Goal: Task Accomplishment & Management: Manage account settings

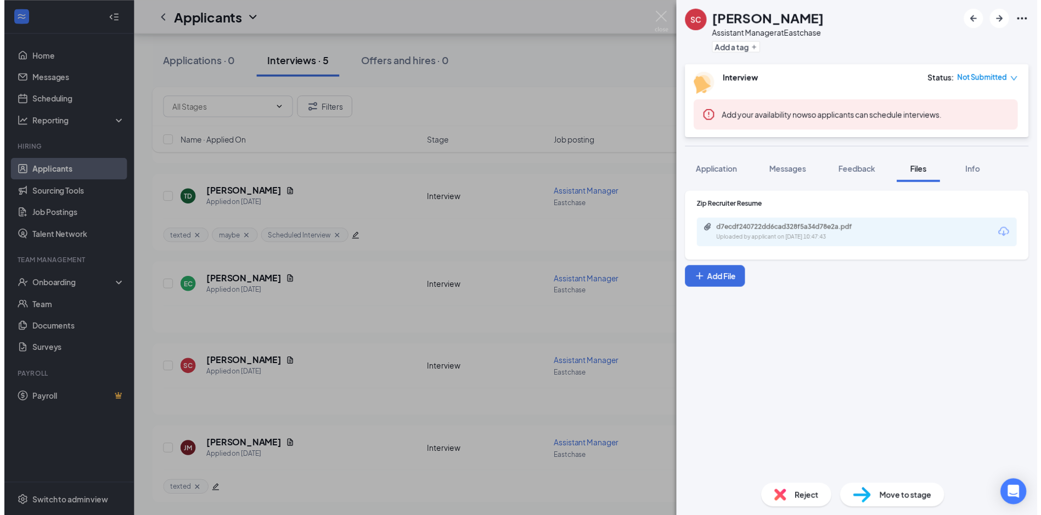
scroll to position [194, 0]
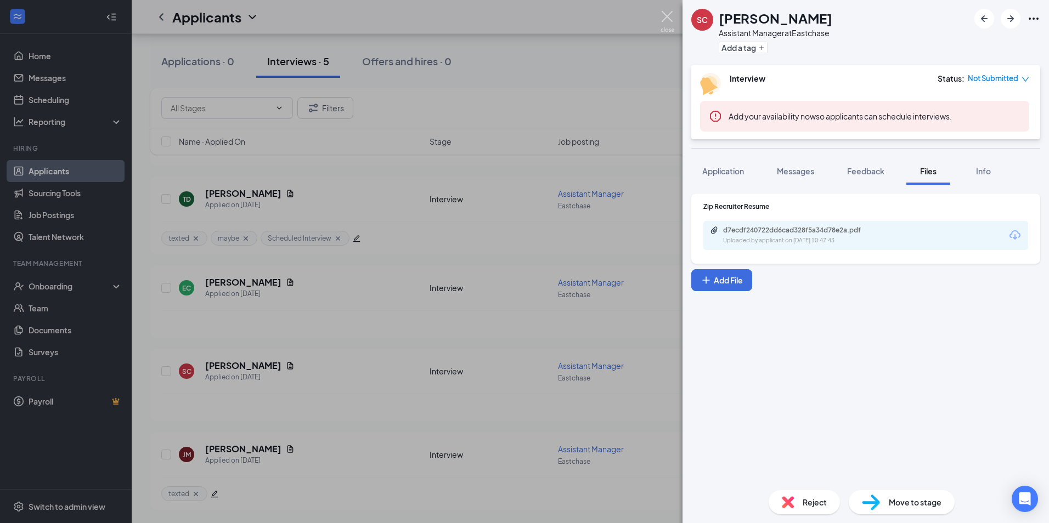
click at [670, 16] on img at bounding box center [667, 21] width 14 height 21
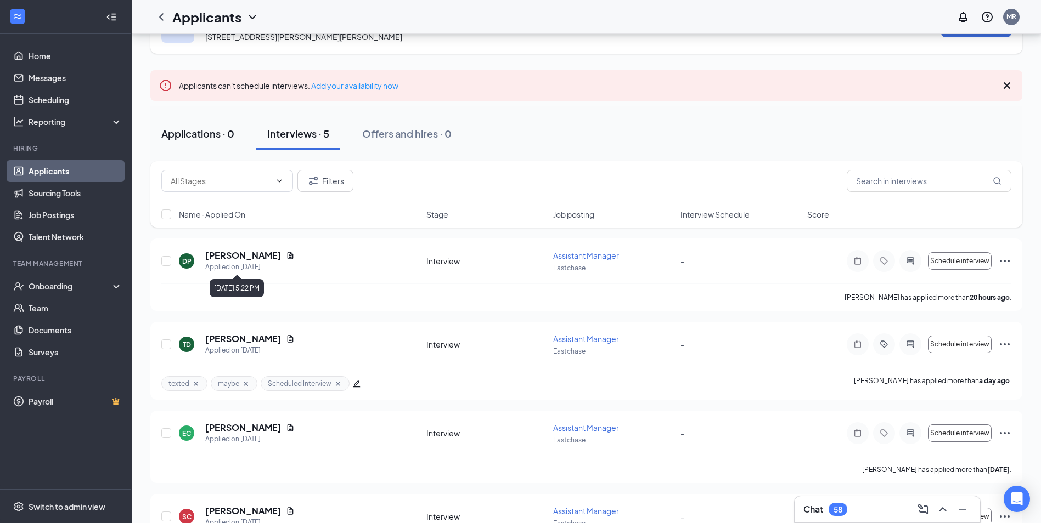
scroll to position [29, 0]
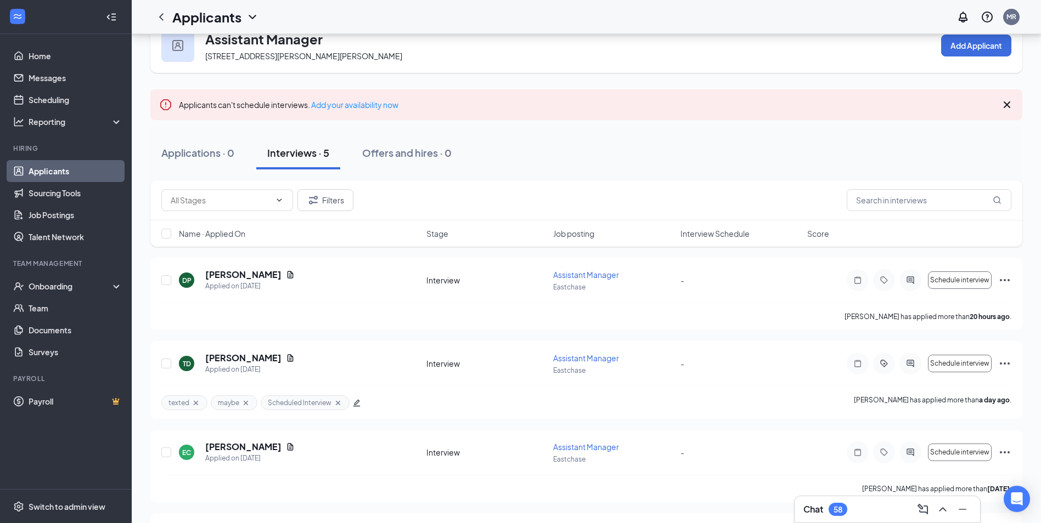
click at [250, 13] on icon "ChevronDown" at bounding box center [252, 16] width 13 height 13
click at [50, 191] on link "Sourcing Tools" at bounding box center [76, 193] width 94 height 22
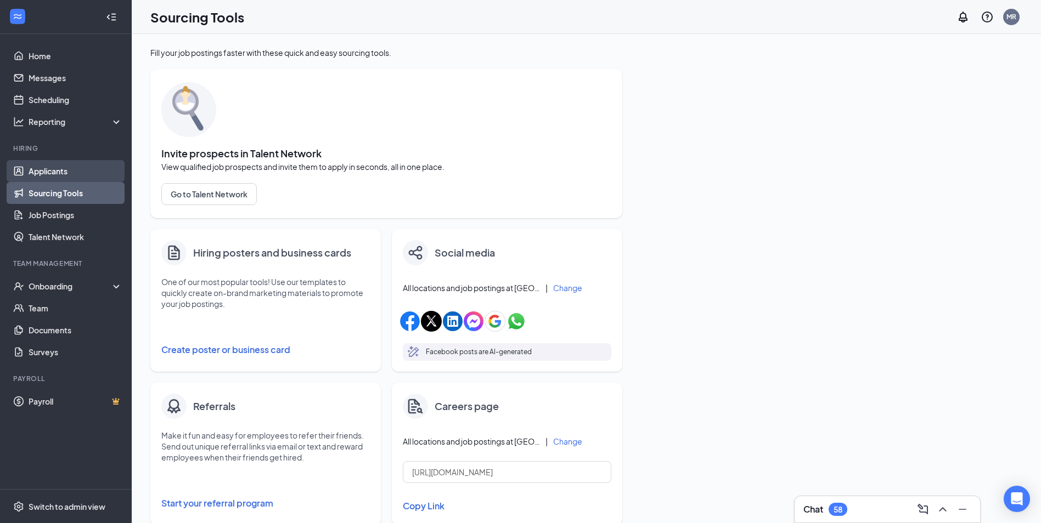
click at [57, 168] on link "Applicants" at bounding box center [76, 171] width 94 height 22
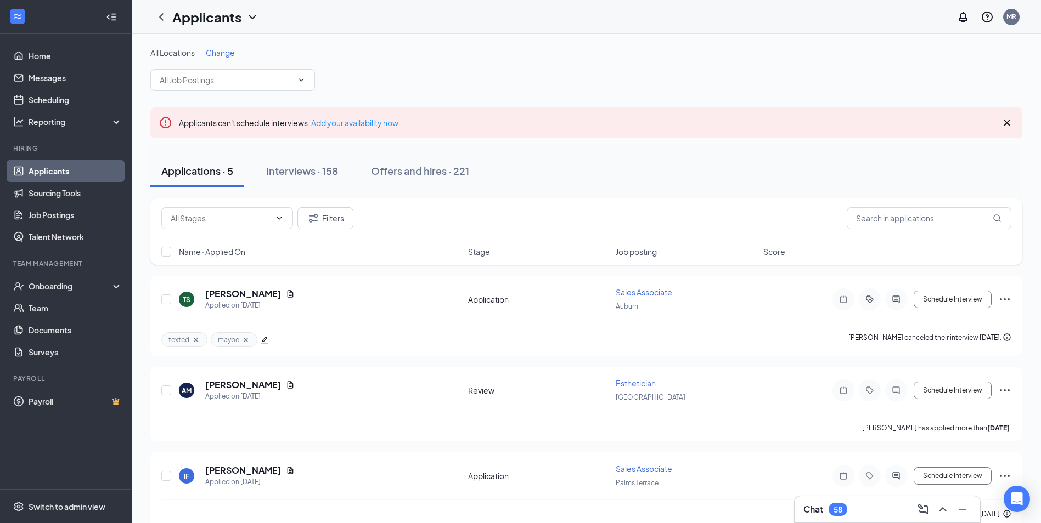
click at [223, 52] on span "Change" at bounding box center [220, 53] width 29 height 10
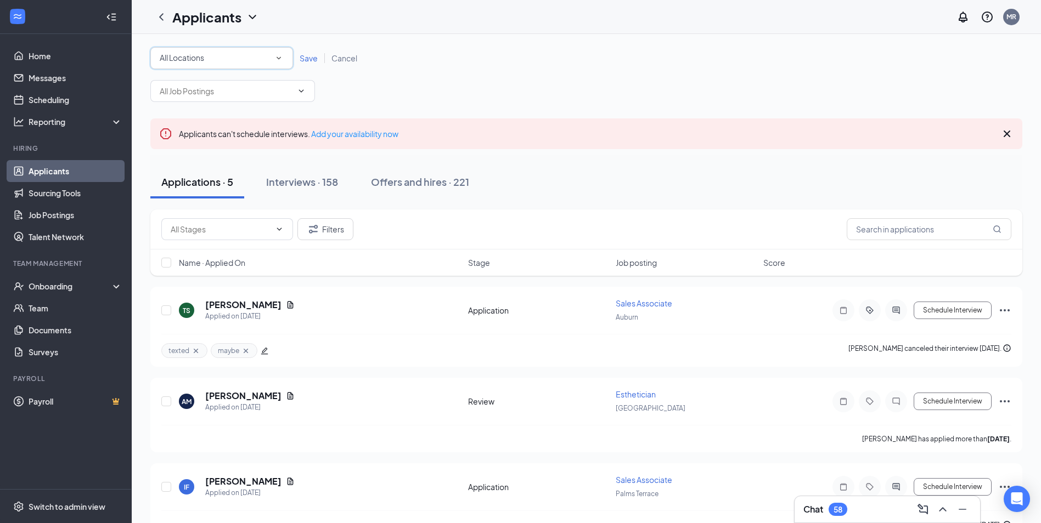
click at [279, 53] on icon "SmallChevronDown" at bounding box center [279, 58] width 10 height 10
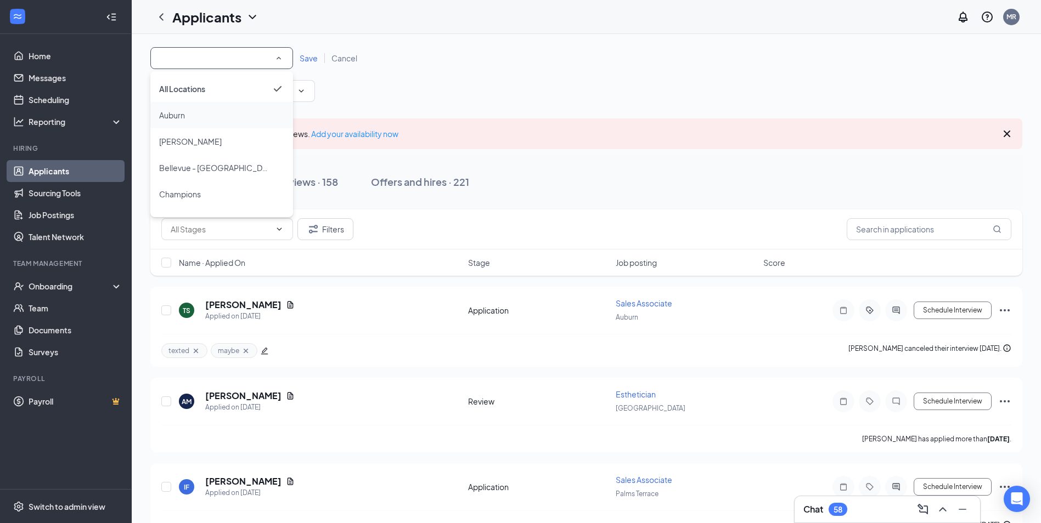
click at [223, 114] on div "Auburn" at bounding box center [221, 115] width 125 height 13
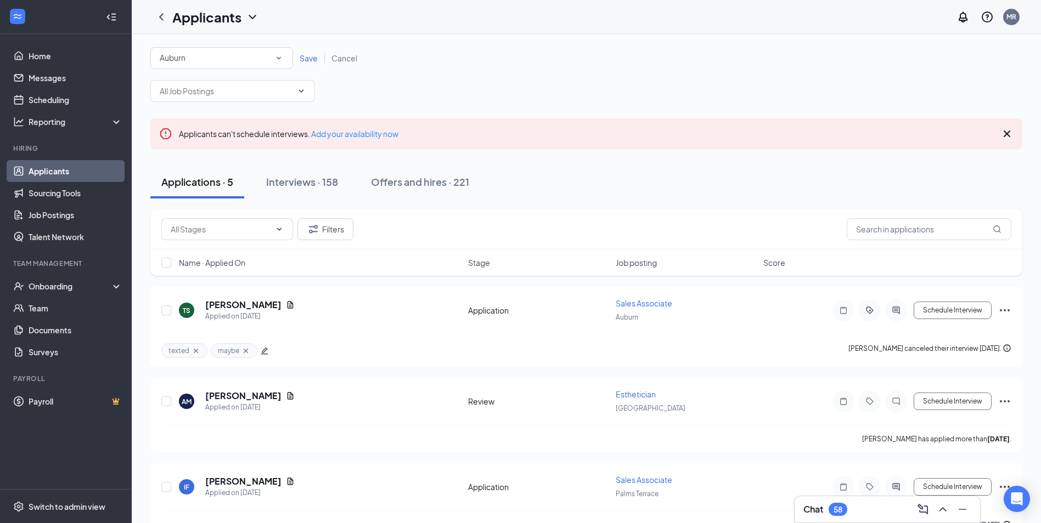
click at [304, 58] on span "Save" at bounding box center [309, 58] width 18 height 10
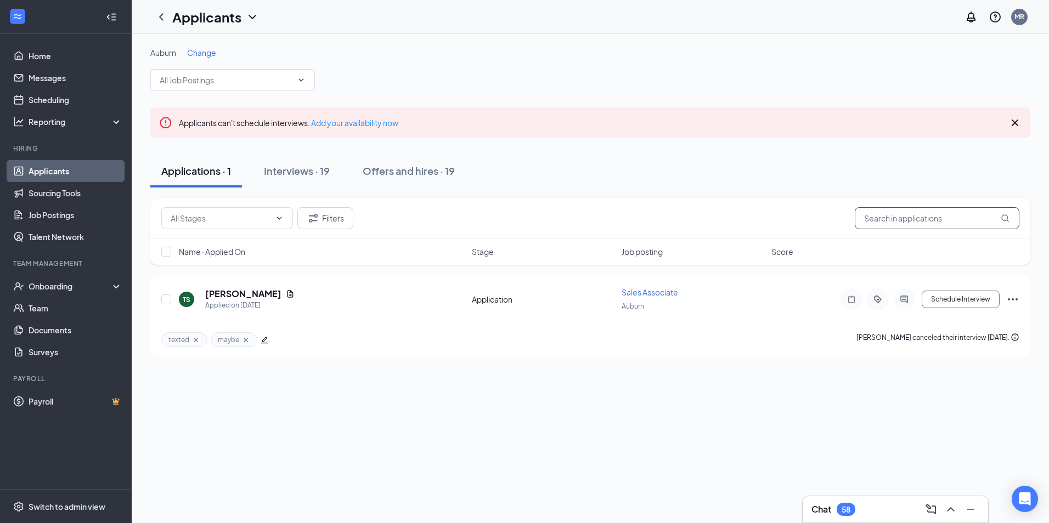
click at [877, 219] on input "text" at bounding box center [937, 218] width 165 height 22
type input "savannah"
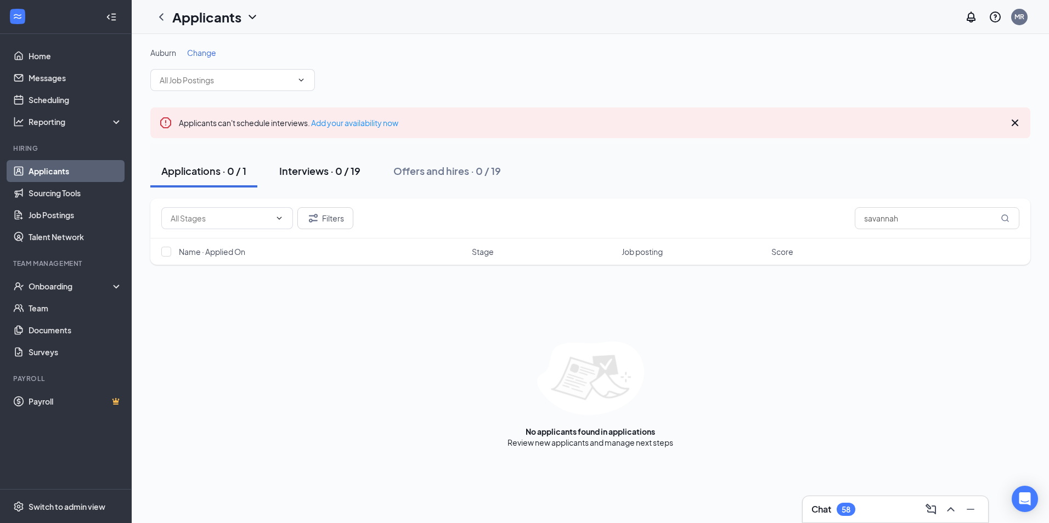
click at [315, 172] on div "Interviews · 0 / 19" at bounding box center [319, 171] width 81 height 14
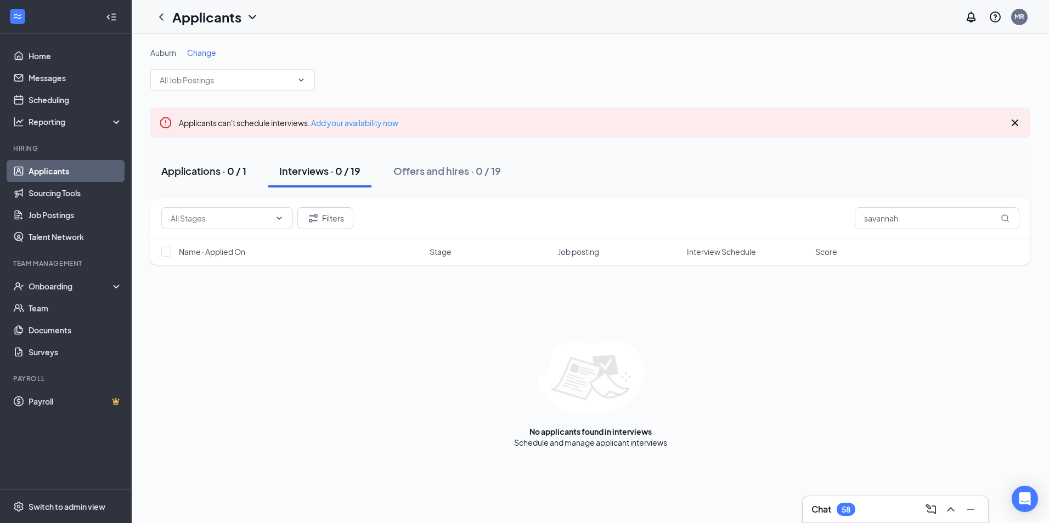
click at [219, 170] on div "Applications · 0 / 1" at bounding box center [203, 171] width 85 height 14
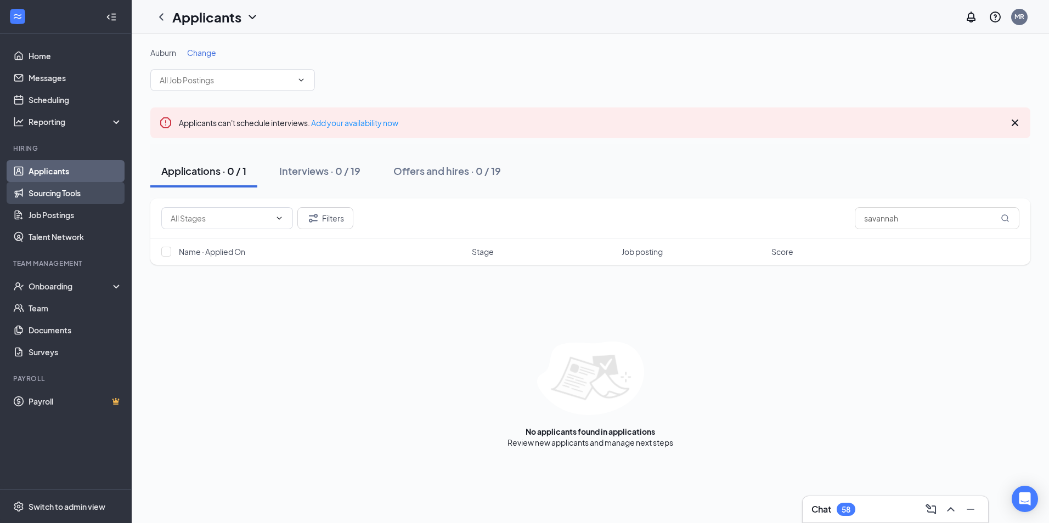
drag, startPoint x: 61, startPoint y: 190, endPoint x: 64, endPoint y: 184, distance: 6.6
click at [61, 190] on link "Sourcing Tools" at bounding box center [76, 193] width 94 height 22
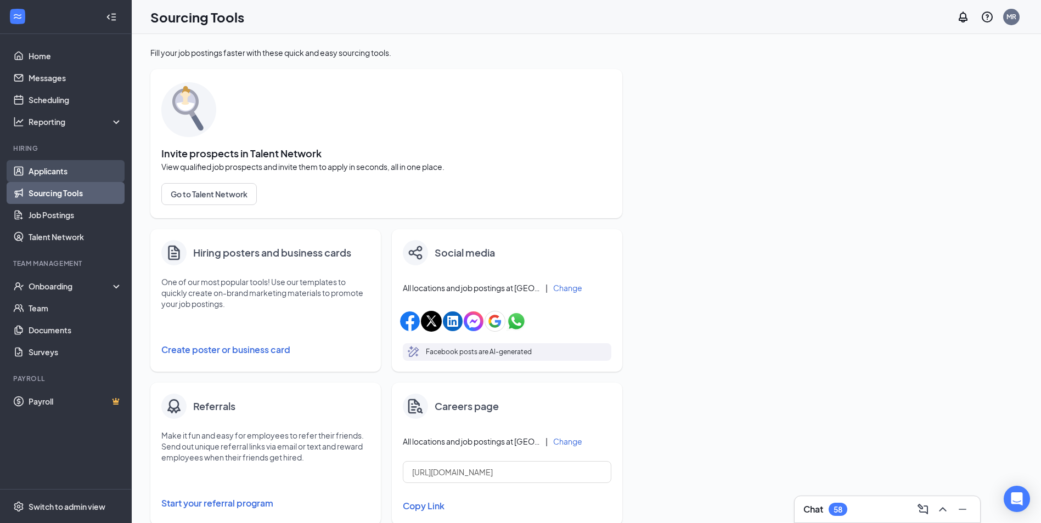
click at [70, 168] on link "Applicants" at bounding box center [76, 171] width 94 height 22
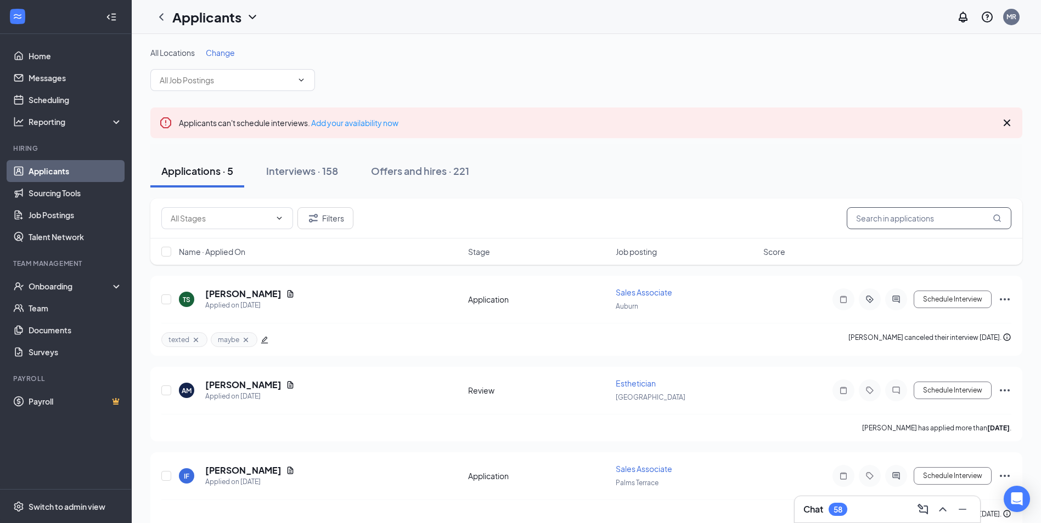
click at [867, 228] on input "text" at bounding box center [928, 218] width 165 height 22
type input "savannah"
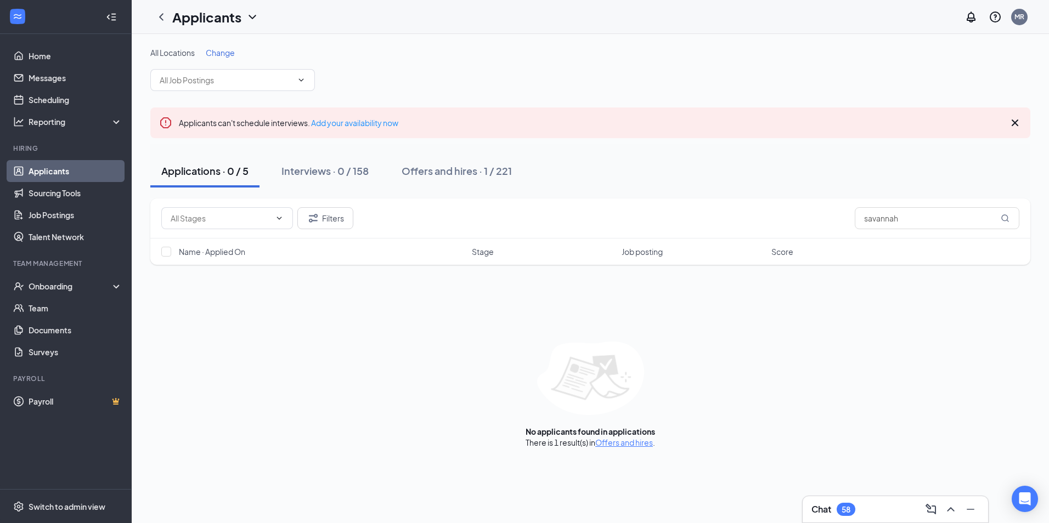
click at [471, 165] on div "Offers and hires · 1 / 221" at bounding box center [457, 171] width 110 height 14
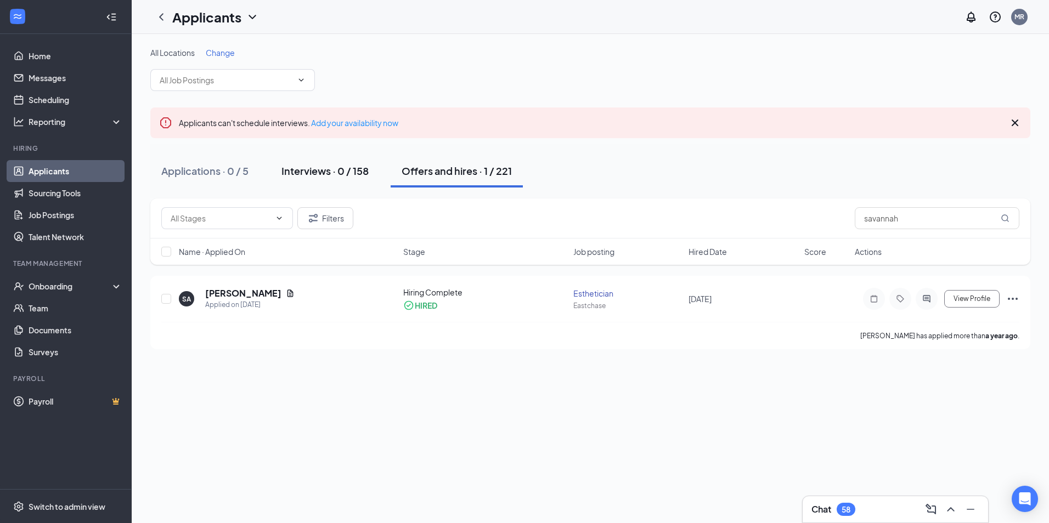
click at [347, 170] on div "Interviews · 0 / 158" at bounding box center [324, 171] width 87 height 14
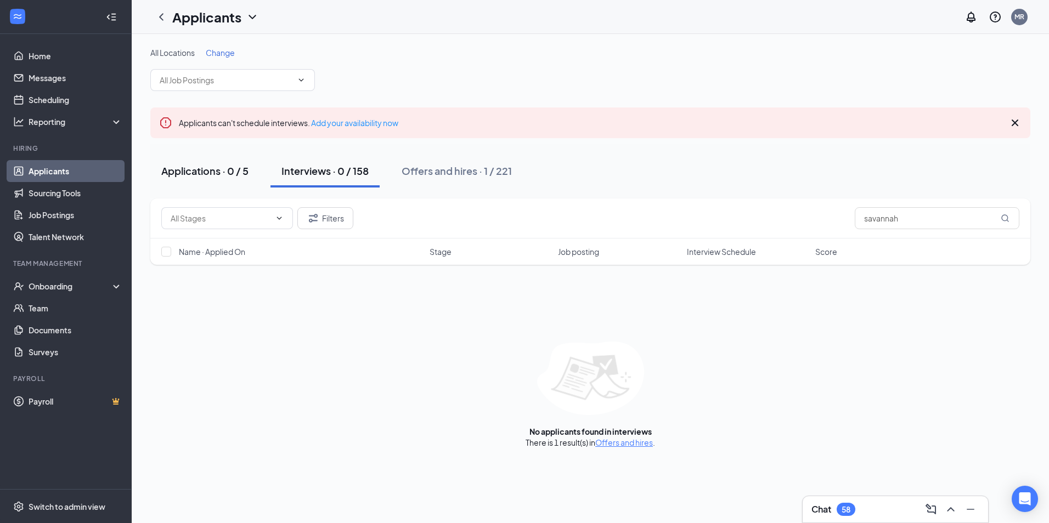
click at [225, 173] on div "Applications · 0 / 5" at bounding box center [204, 171] width 87 height 14
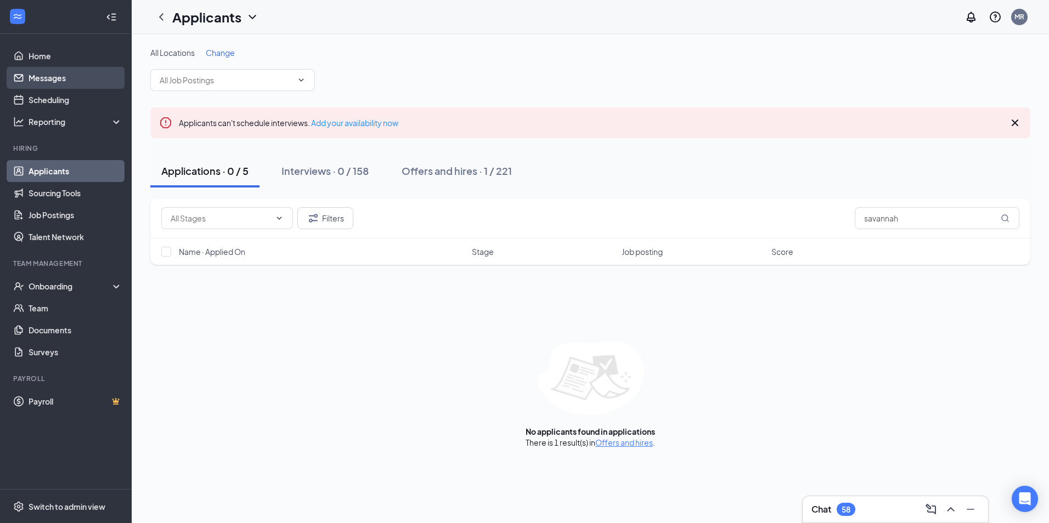
click at [53, 69] on link "Messages" at bounding box center [76, 78] width 94 height 22
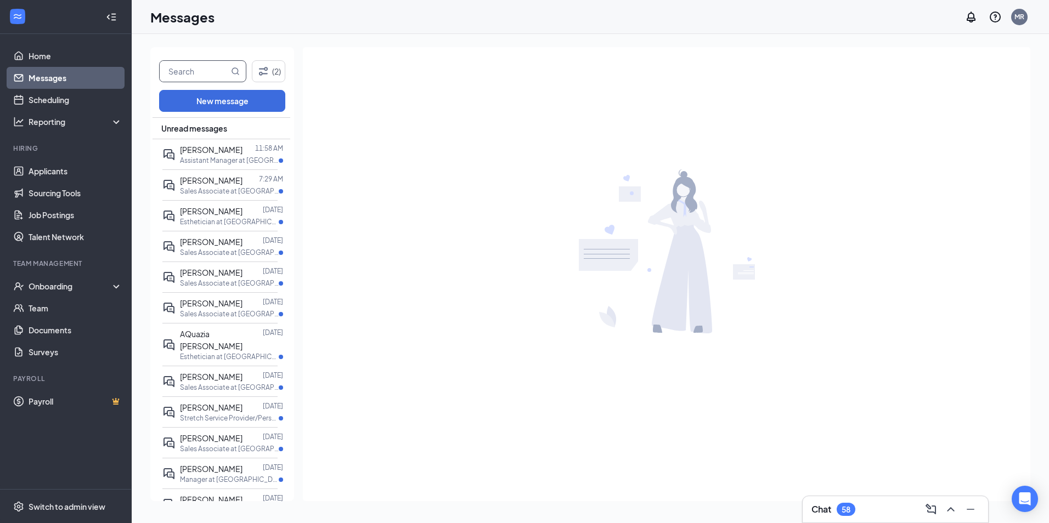
click at [205, 71] on input "text" at bounding box center [194, 71] width 69 height 21
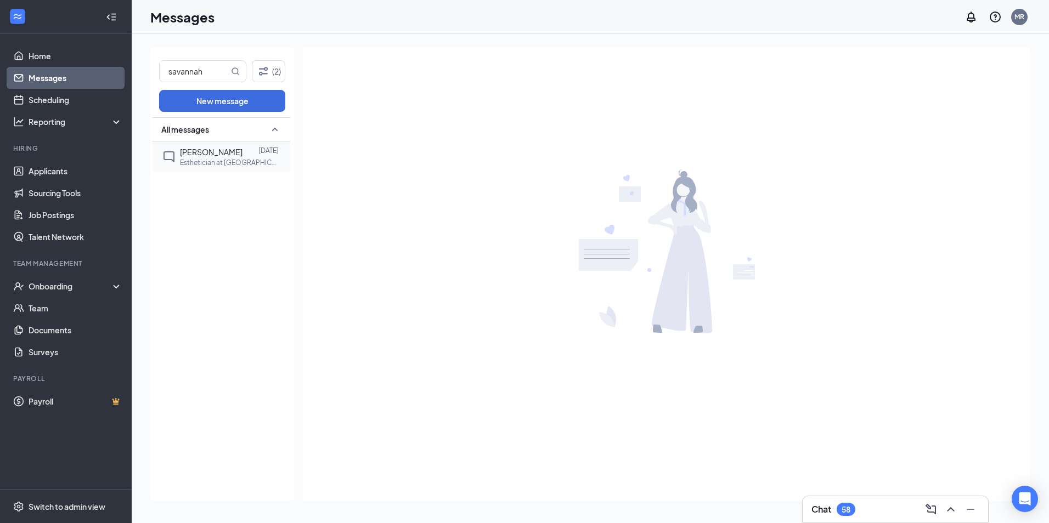
click at [212, 157] on div "[PERSON_NAME]" at bounding box center [211, 152] width 63 height 12
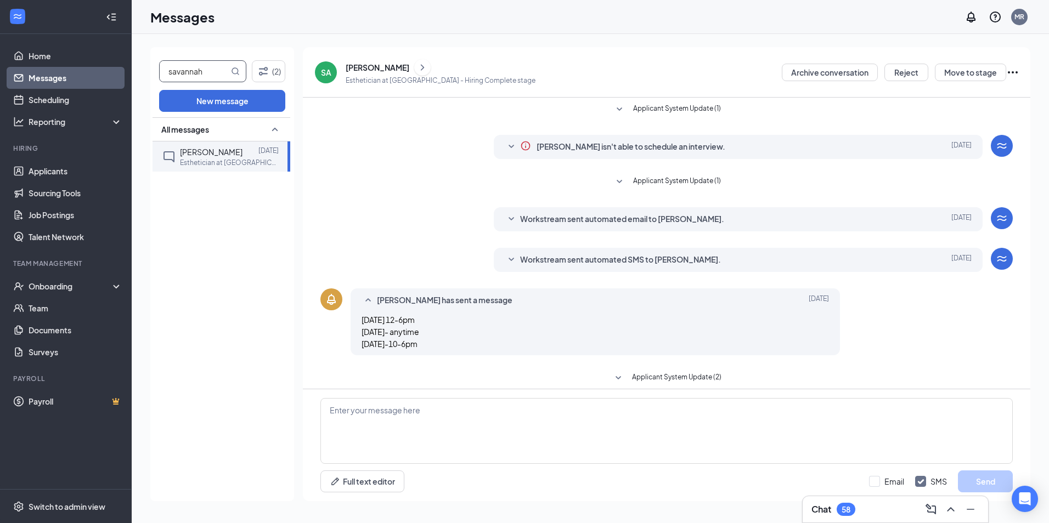
scroll to position [91, 0]
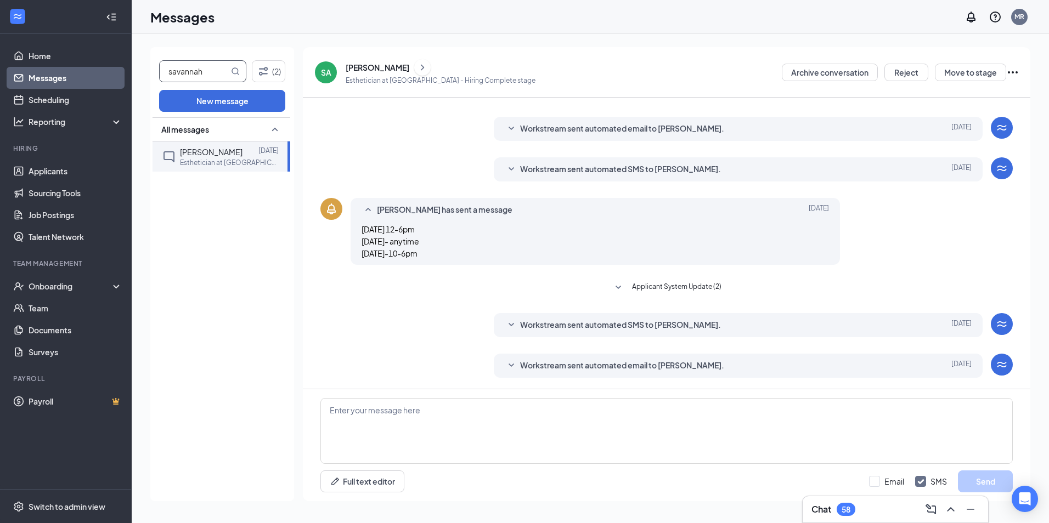
drag, startPoint x: 202, startPoint y: 72, endPoint x: 193, endPoint y: 73, distance: 9.4
click at [193, 73] on input "savannah" at bounding box center [194, 71] width 69 height 21
type input "savanna"
click at [228, 152] on span "[PERSON_NAME]" at bounding box center [211, 152] width 63 height 10
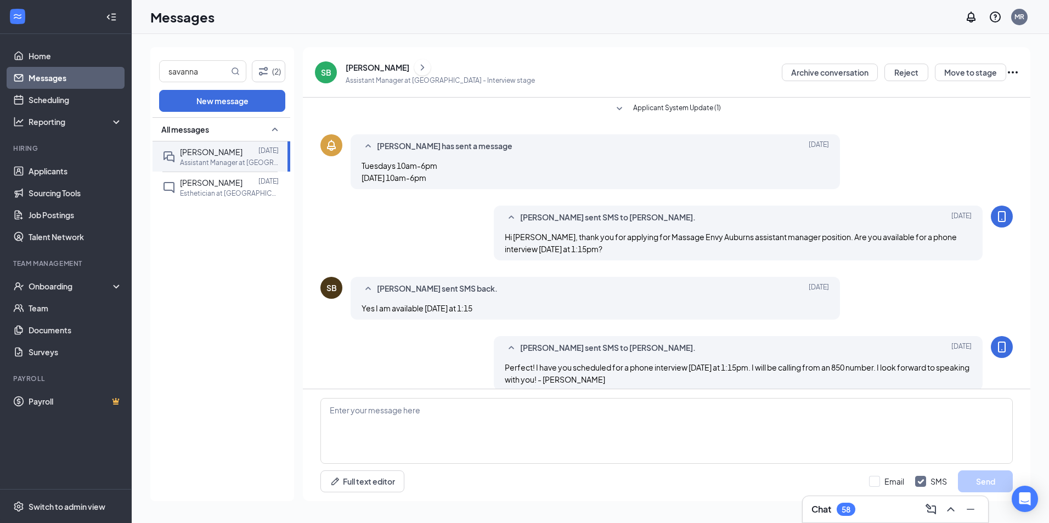
scroll to position [167, 0]
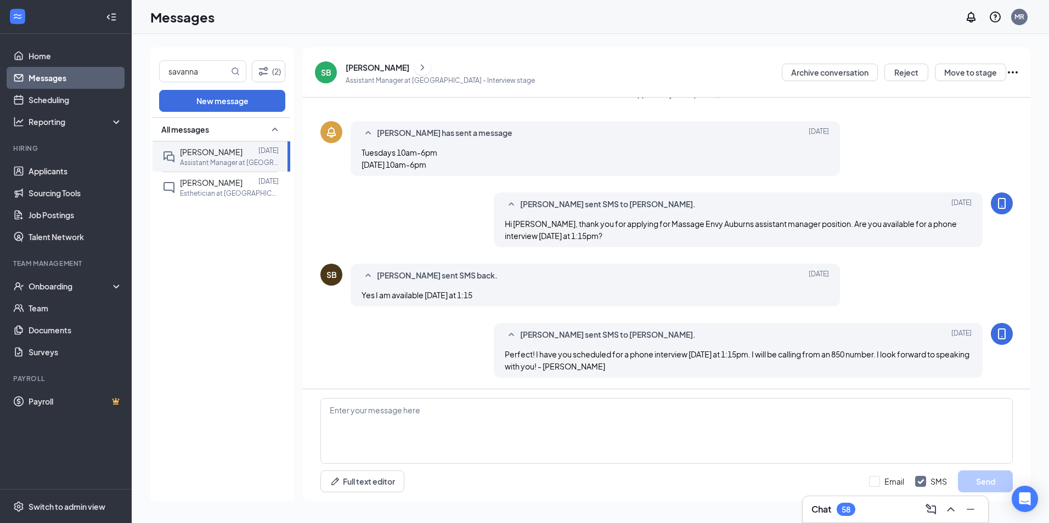
click at [395, 66] on div "[PERSON_NAME]" at bounding box center [378, 67] width 64 height 11
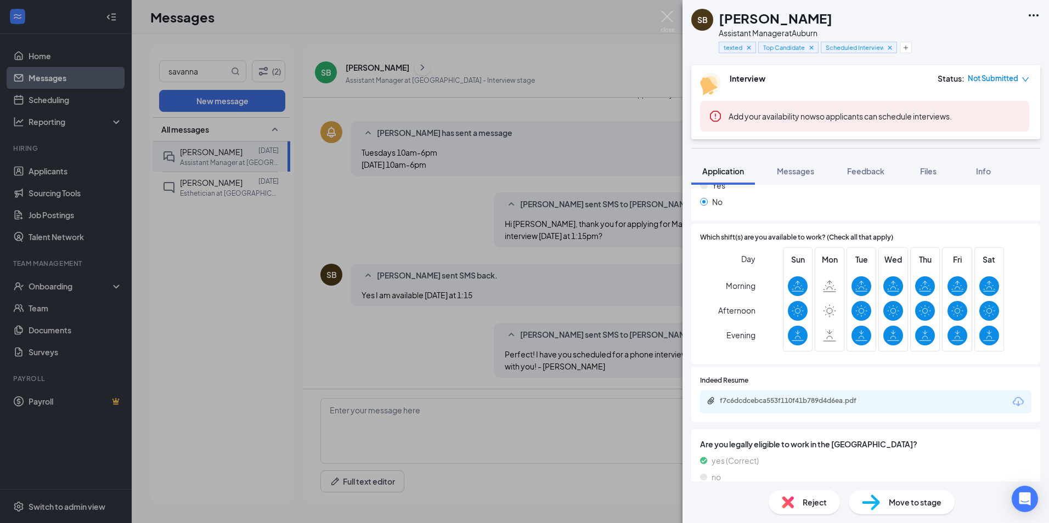
scroll to position [658, 0]
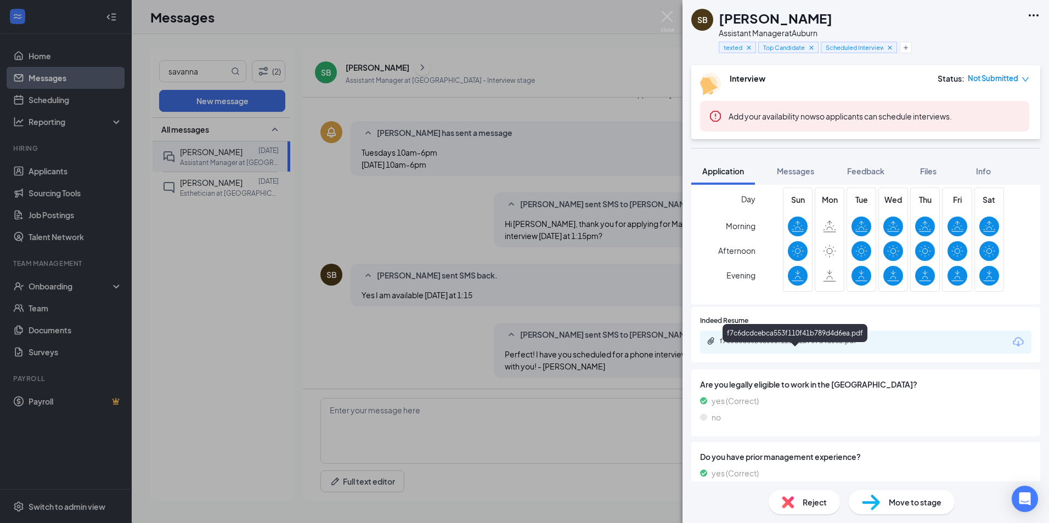
click at [832, 346] on div "f7c6dcdcebca553f110f41b789d4d6ea.pdf" at bounding box center [797, 341] width 154 height 9
click at [810, 173] on span "Messages" at bounding box center [795, 171] width 37 height 10
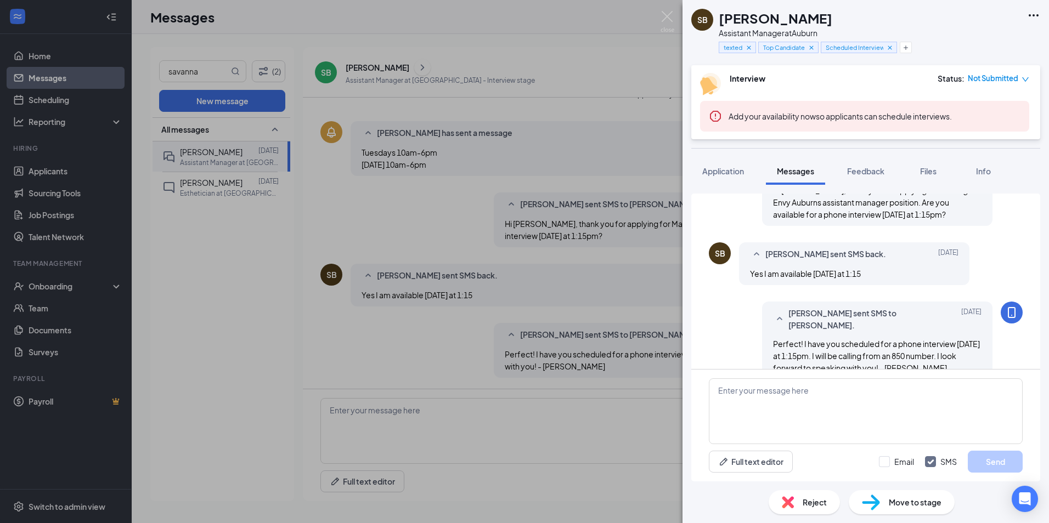
scroll to position [362, 0]
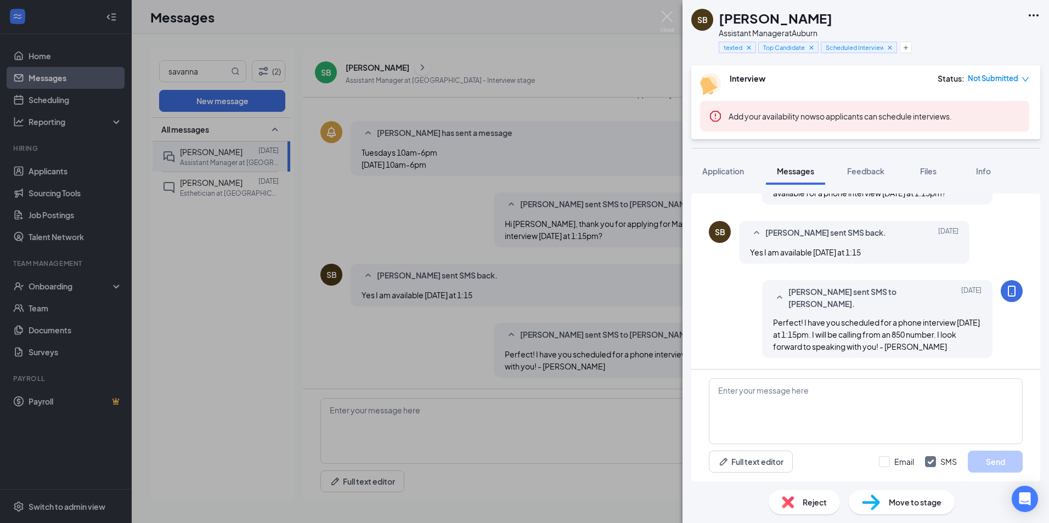
click at [938, 252] on div "Yes I am available [DATE] at 1:15" at bounding box center [854, 252] width 208 height 12
click at [938, 254] on div "Yes I am available [DATE] at 1:15" at bounding box center [854, 252] width 208 height 12
click at [169, 457] on div "SB [PERSON_NAME] Assistant Manager at [GEOGRAPHIC_DATA] texted Top Candidate Sc…" at bounding box center [524, 261] width 1049 height 523
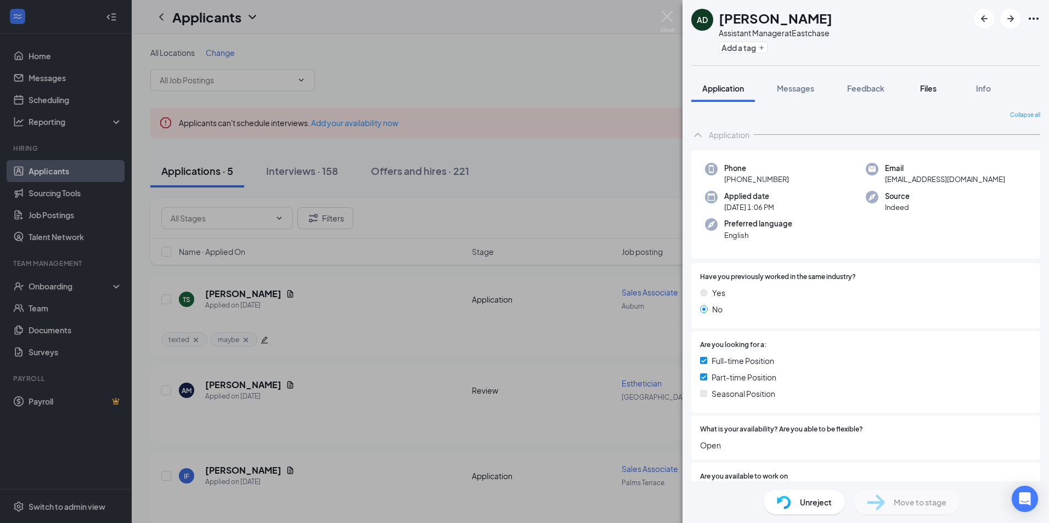
click at [933, 89] on span "Files" at bounding box center [928, 88] width 16 height 10
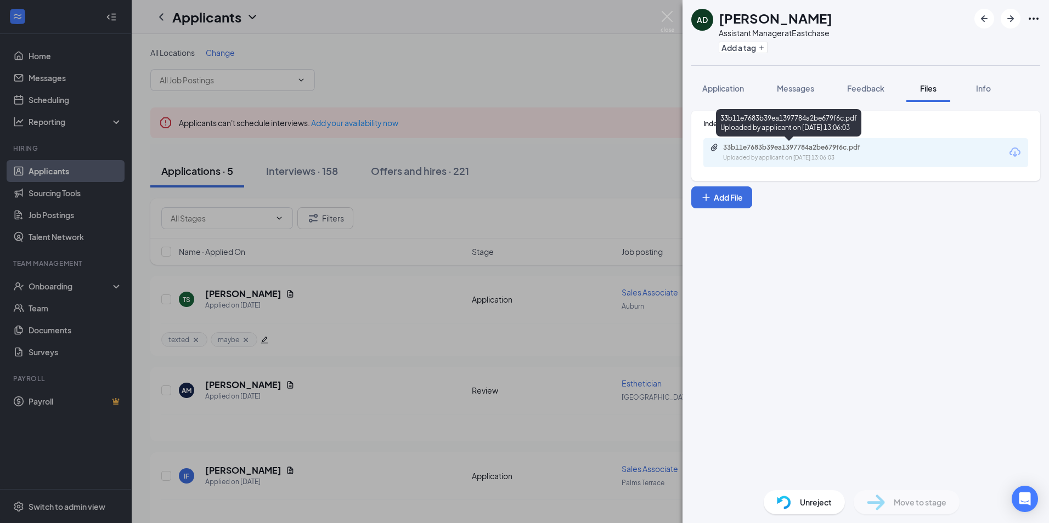
click at [801, 160] on div "Uploaded by applicant on Aug 26, 2025 at 13:06:03" at bounding box center [805, 158] width 165 height 9
